Goal: Task Accomplishment & Management: Manage account settings

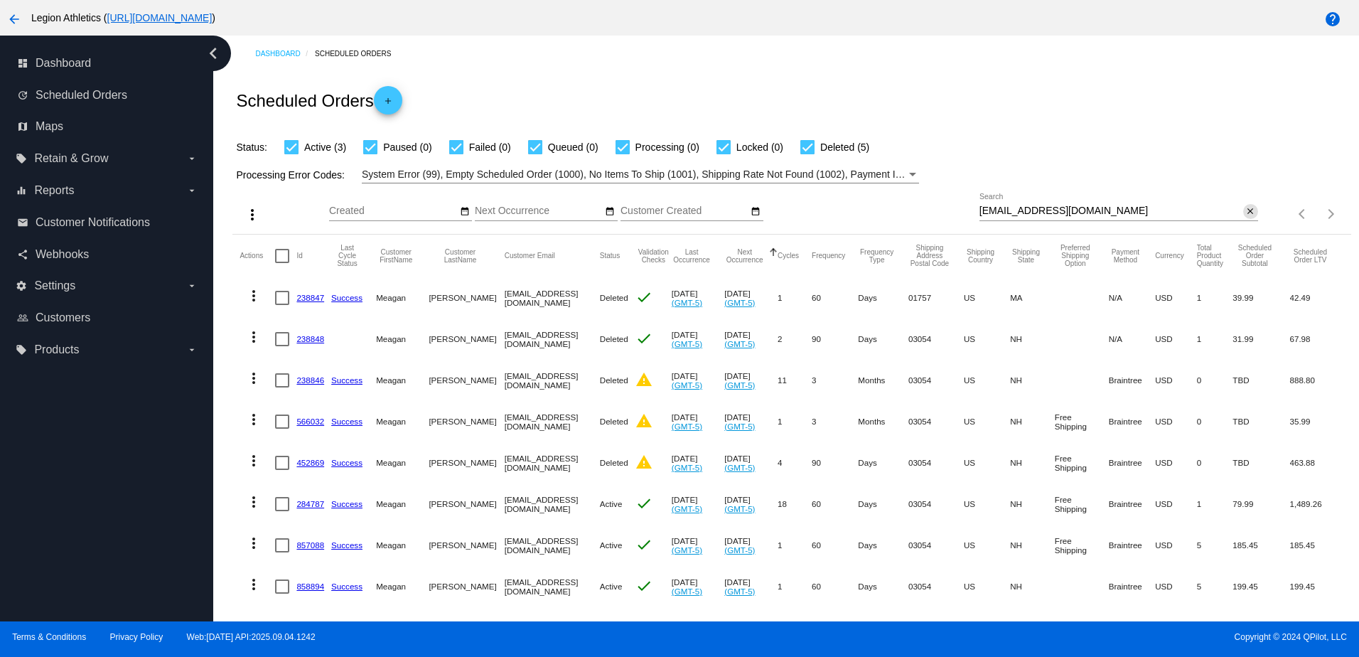
scroll to position [37, 0]
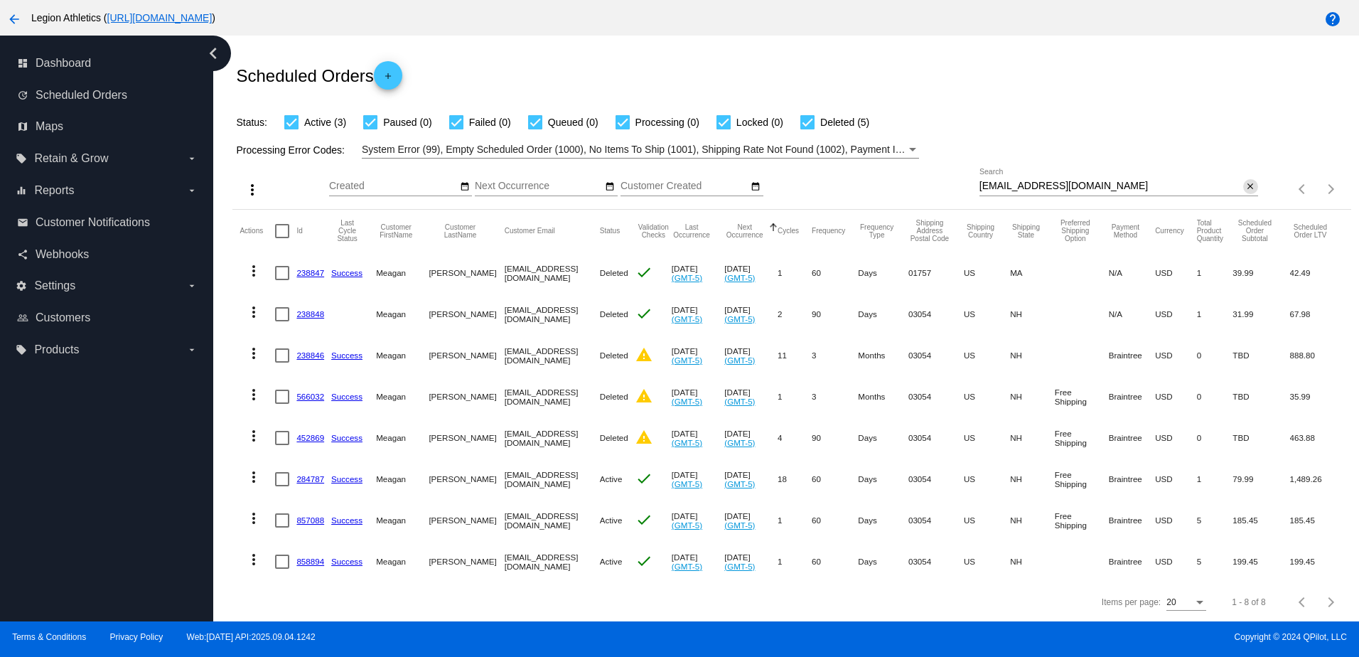
click at [1245, 181] on mat-icon "close" at bounding box center [1250, 186] width 10 height 11
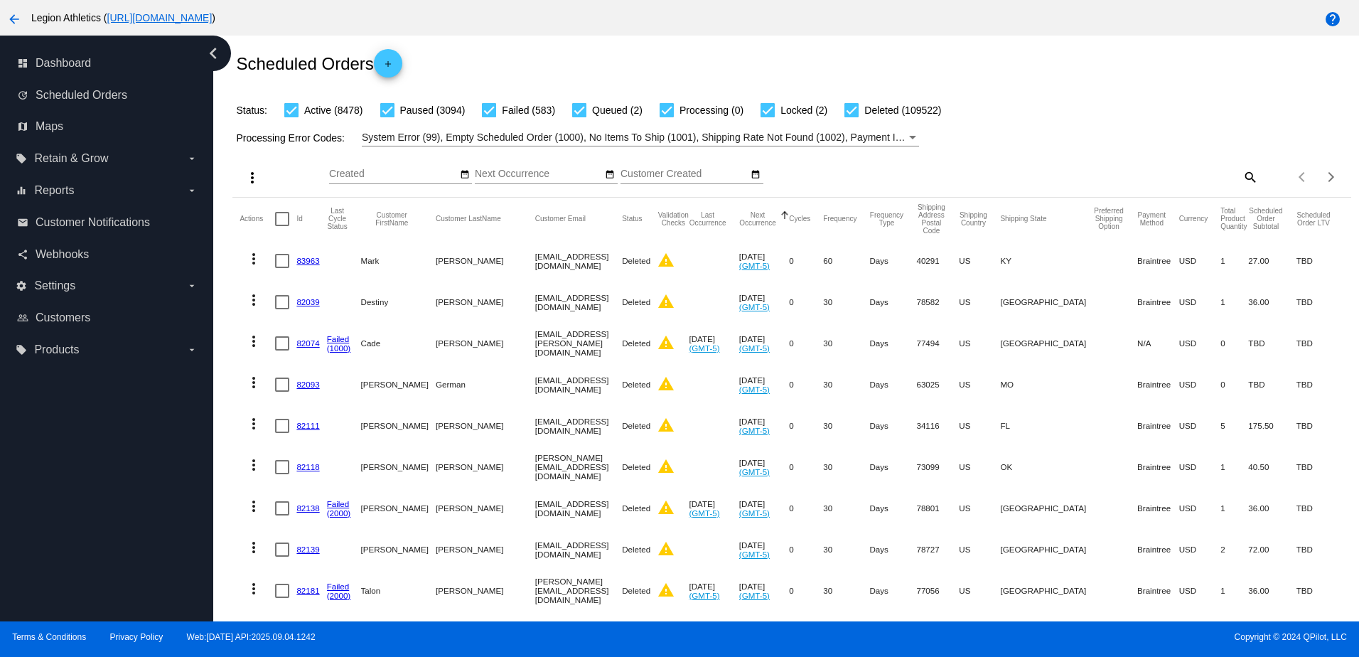
click at [1241, 178] on mat-icon "search" at bounding box center [1249, 177] width 17 height 22
click at [1185, 180] on input "Search" at bounding box center [1118, 173] width 279 height 11
type input "v"
paste input "[PERSON_NAME][EMAIL_ADDRESS][PERSON_NAME][DOMAIN_NAME]"
type input "[PERSON_NAME][EMAIL_ADDRESS][PERSON_NAME][DOMAIN_NAME]"
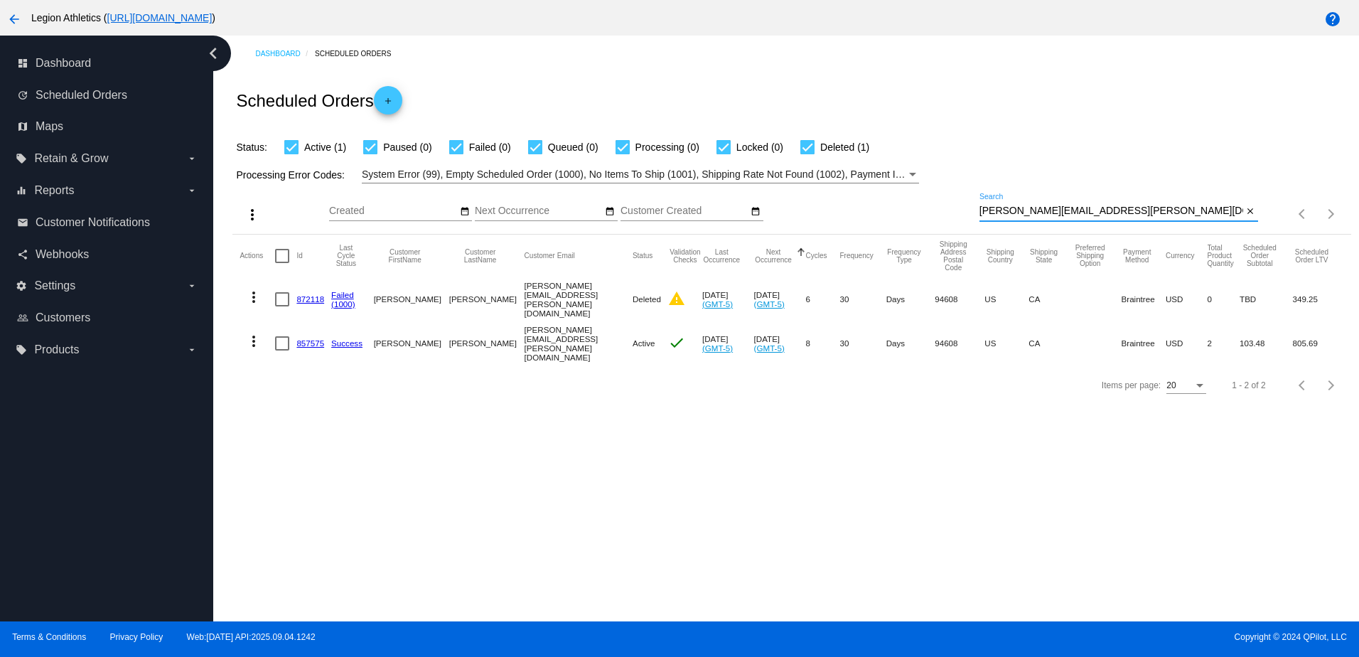
scroll to position [0, 0]
click at [300, 338] on link "857575" at bounding box center [310, 342] width 28 height 9
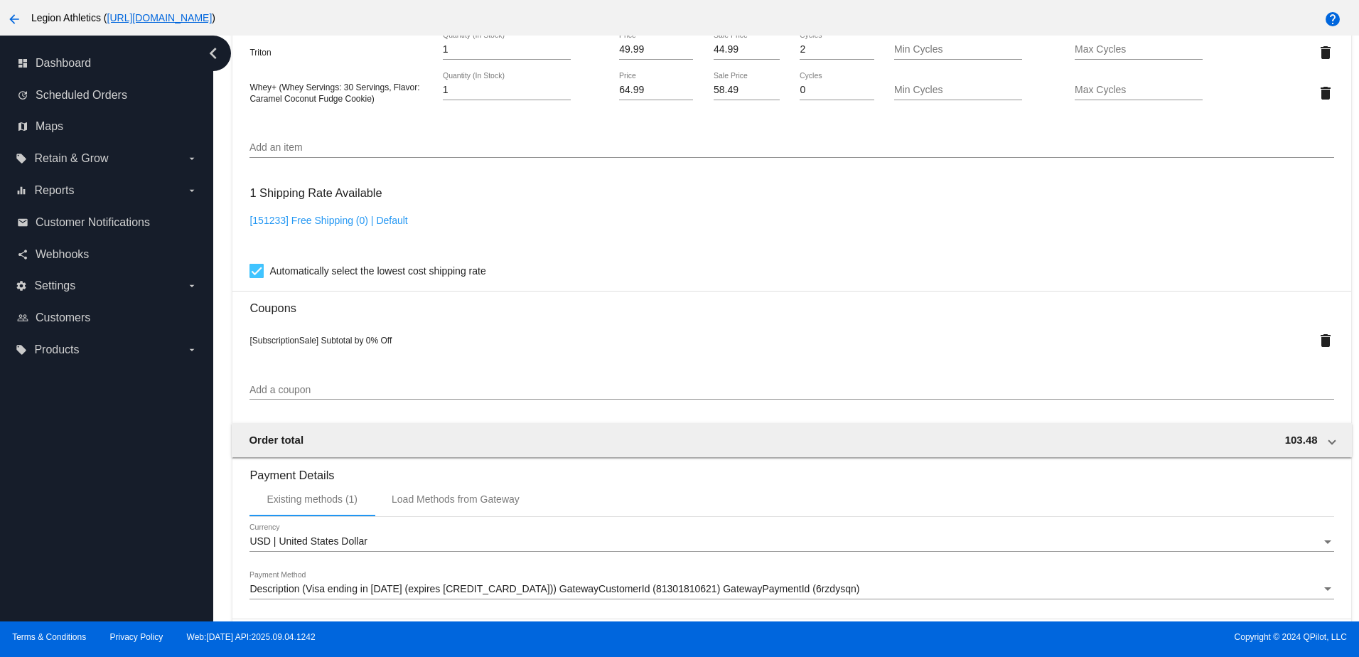
scroll to position [1066, 0]
click at [302, 393] on input "Add a coupon" at bounding box center [791, 389] width 1084 height 11
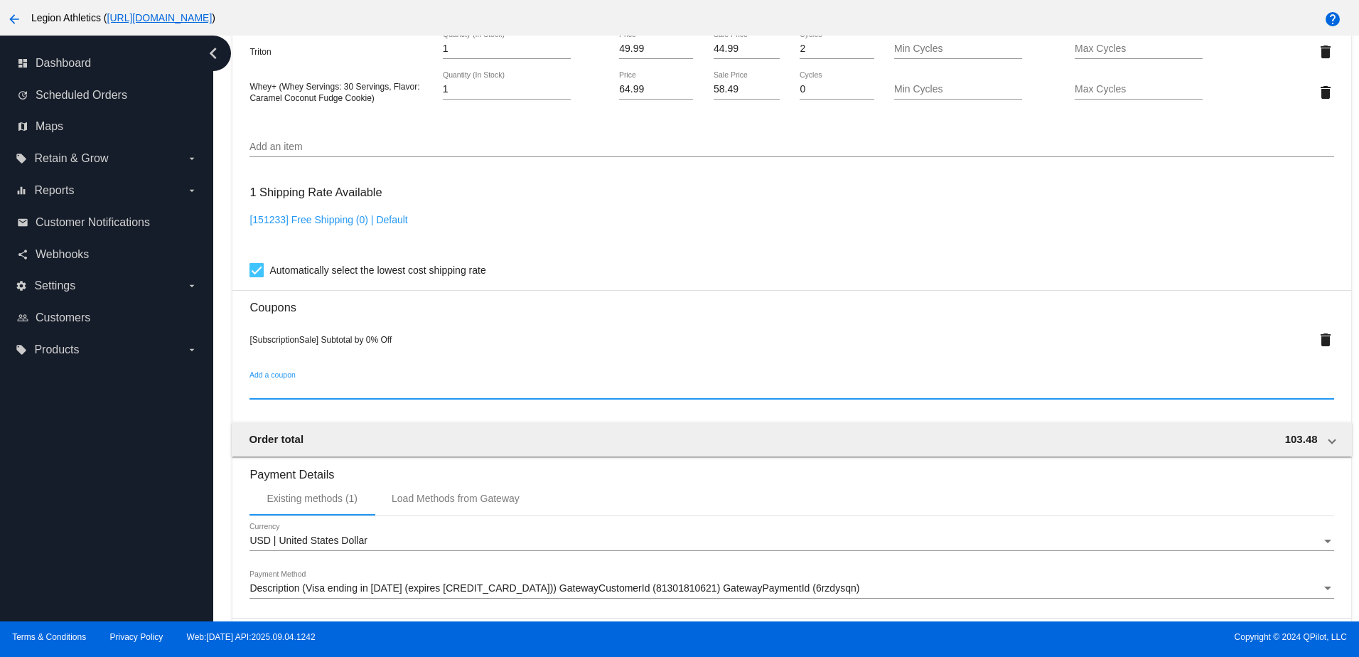
paste input "JENERF"
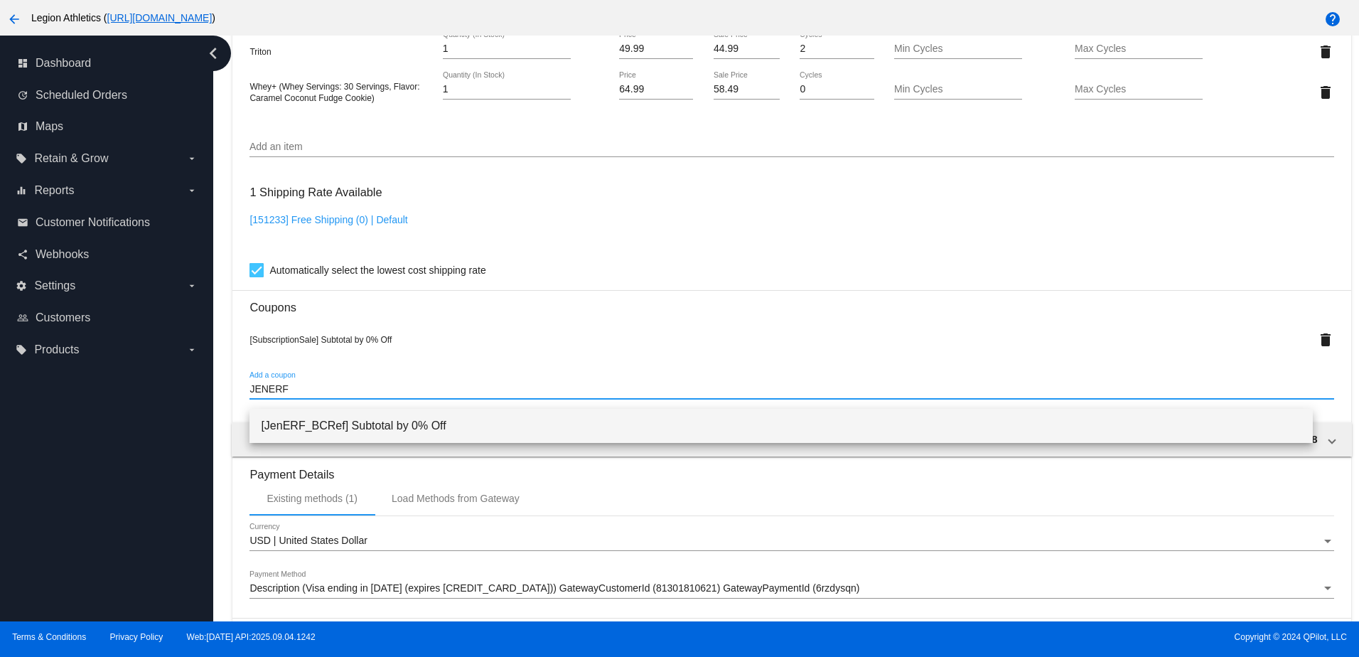
type input "JENERF"
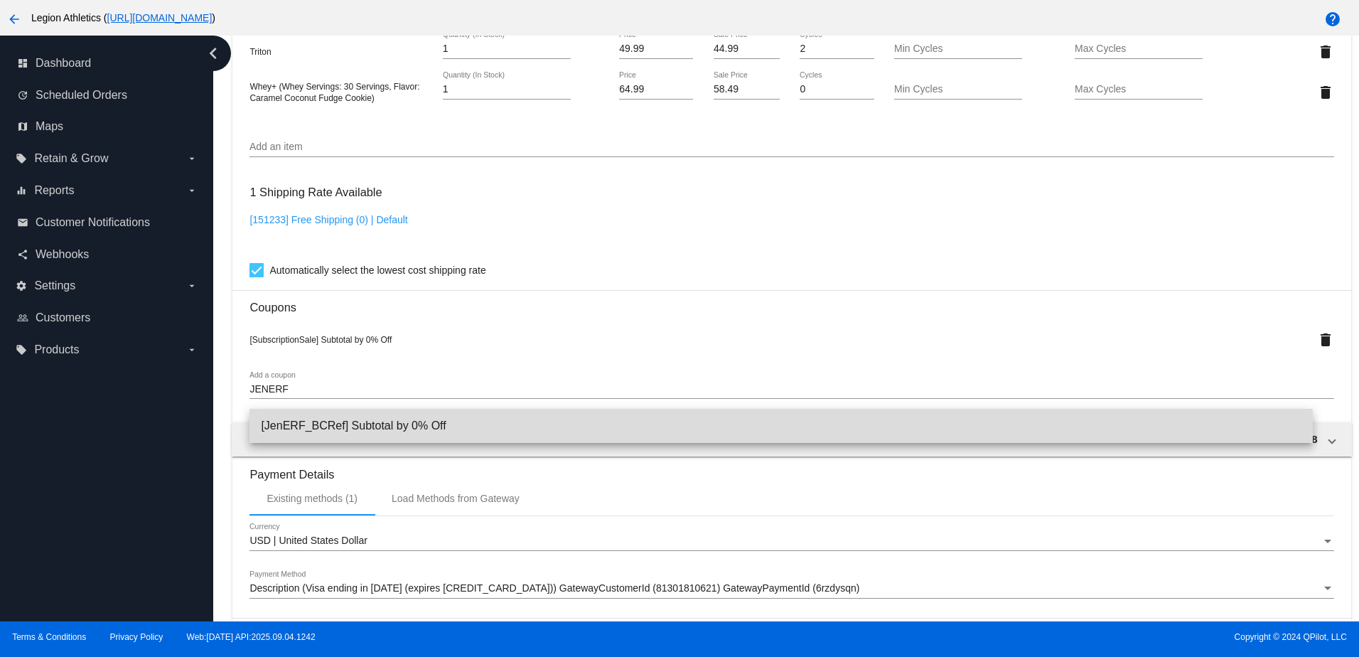
click at [357, 424] on span "[JenERF_BCRef] Subtotal by 0% Off" at bounding box center [781, 426] width 1040 height 34
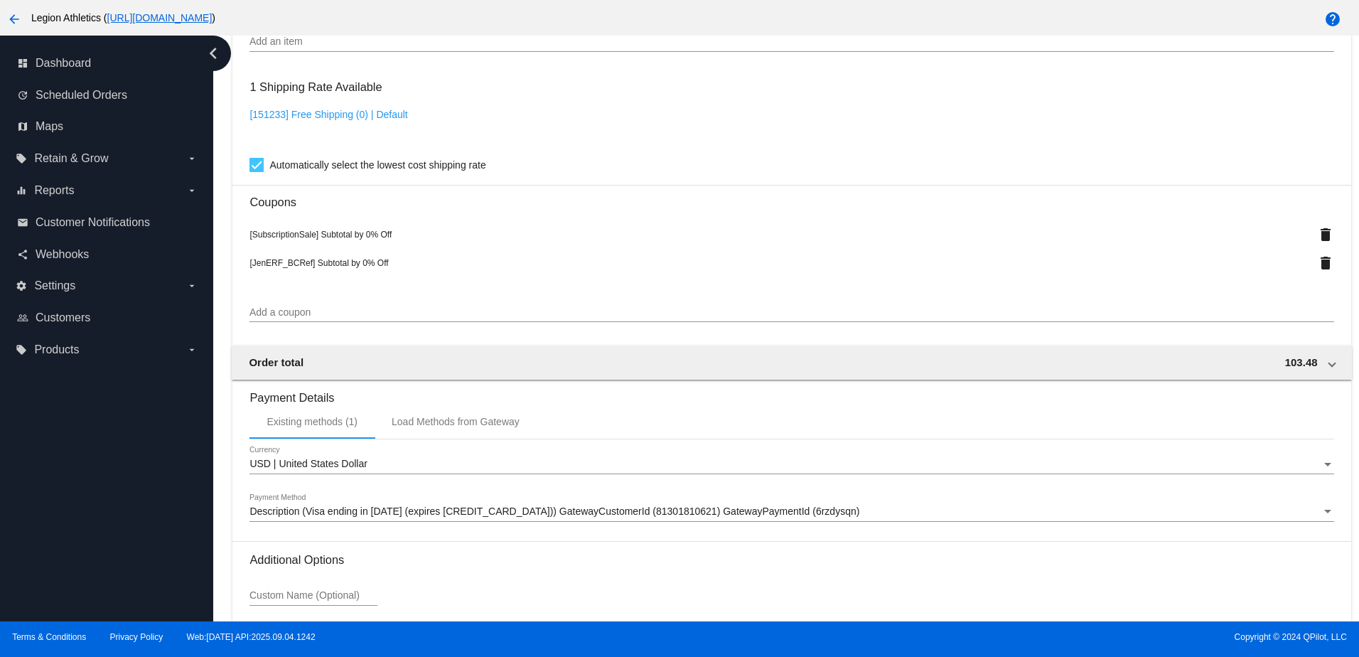
scroll to position [1303, 0]
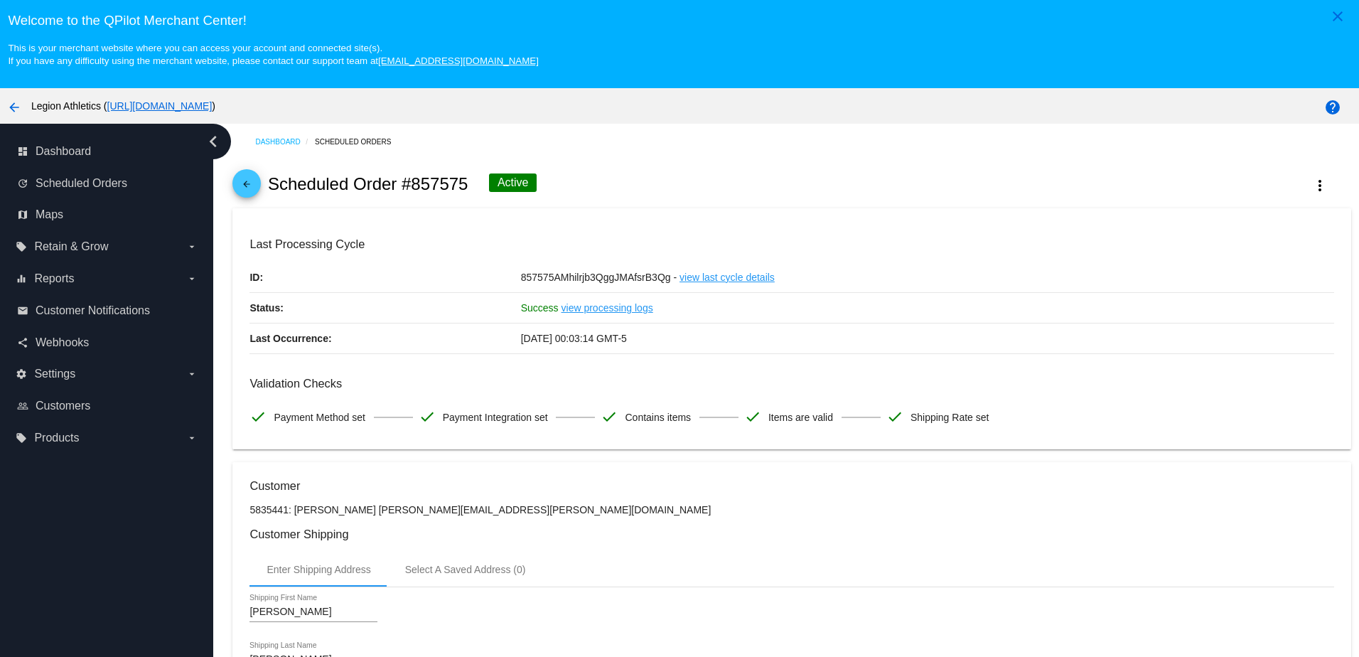
scroll to position [0, 0]
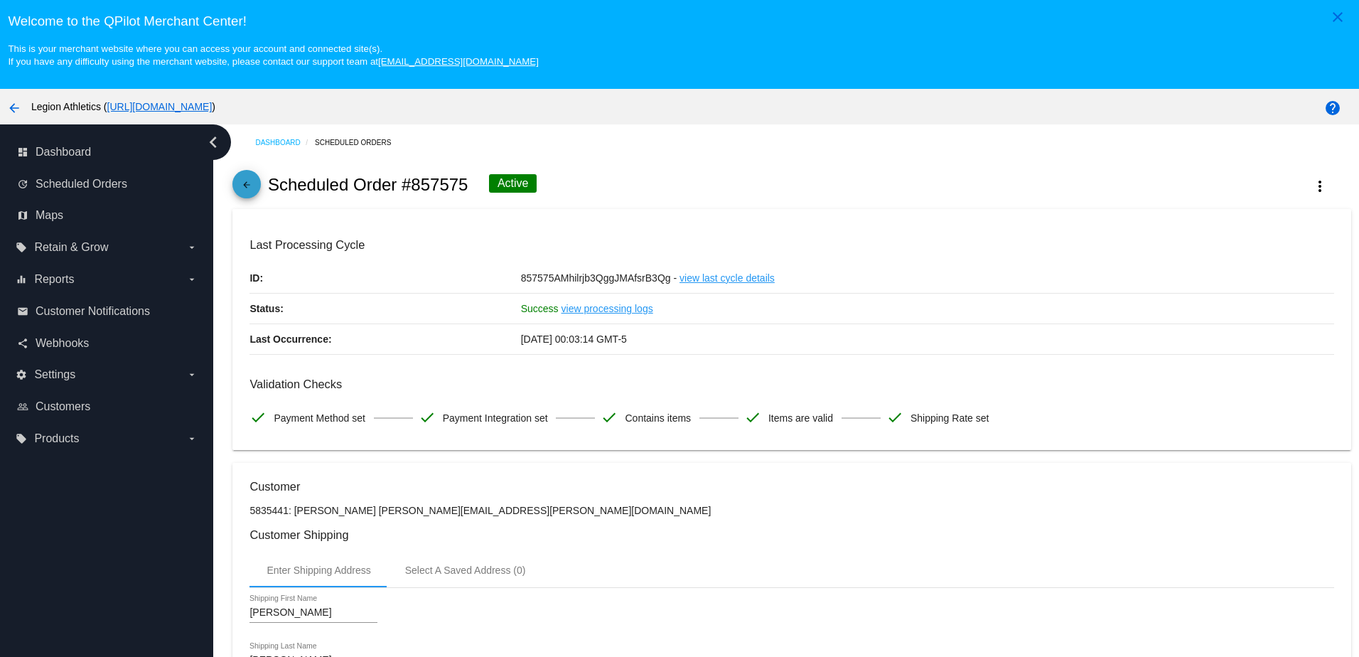
click at [253, 188] on mat-icon "arrow_back" at bounding box center [246, 188] width 17 height 17
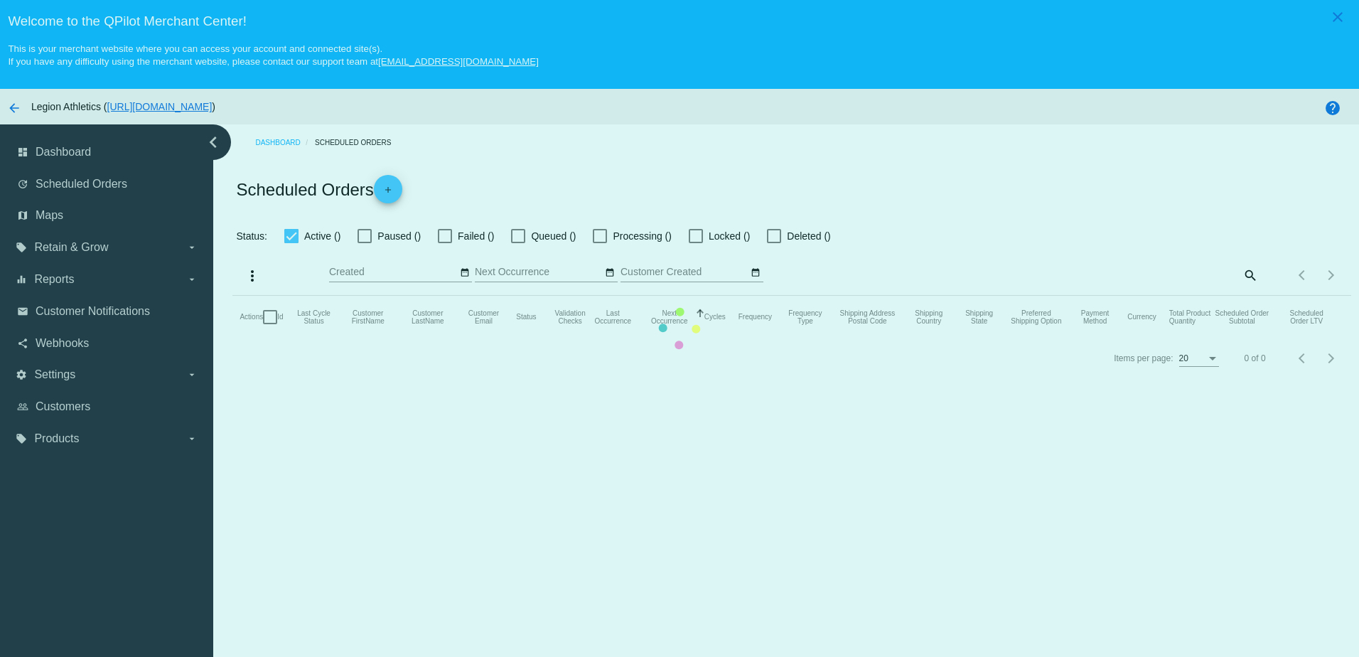
checkbox input "true"
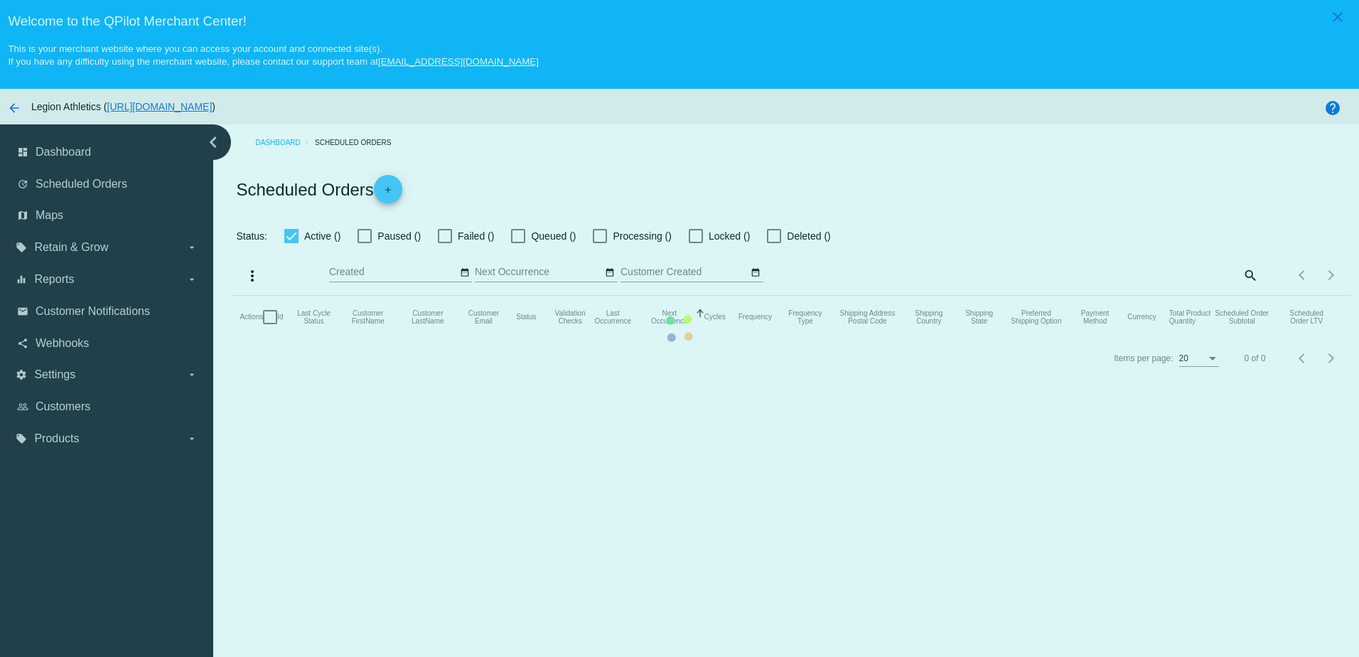
checkbox input "true"
